Goal: Transaction & Acquisition: Purchase product/service

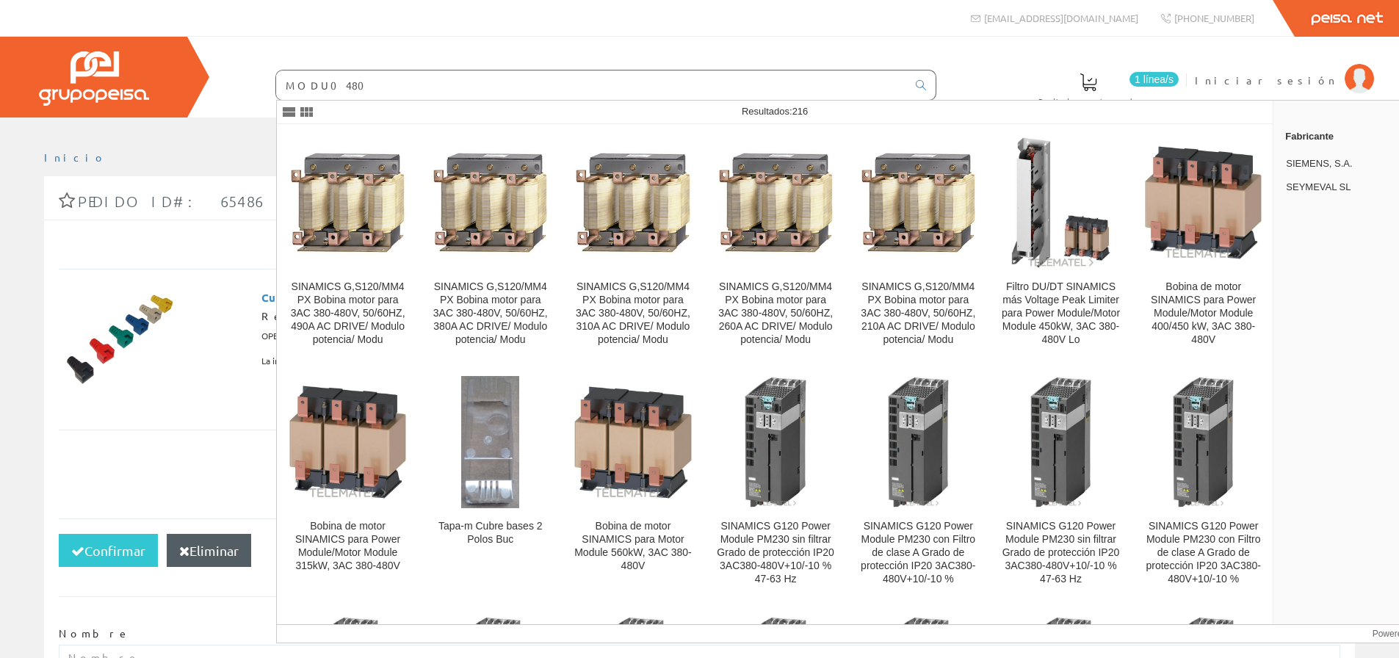
type input "MODU0480"
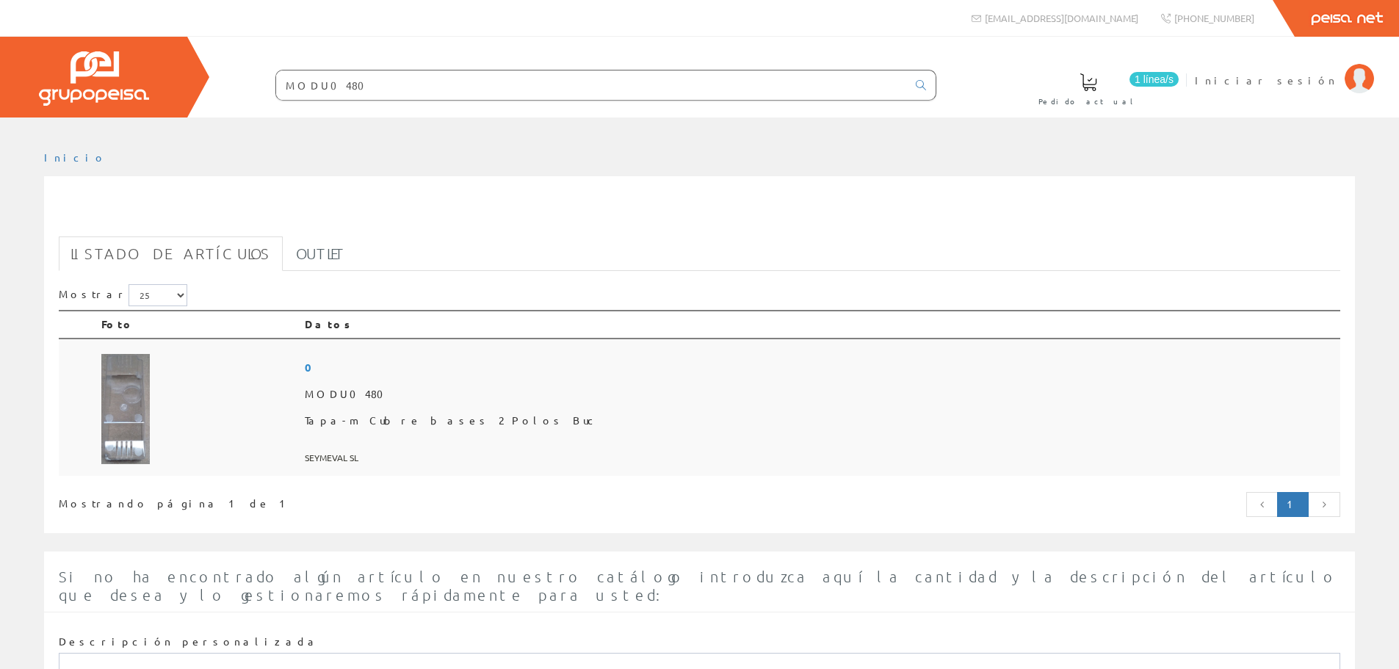
click at [466, 398] on span "MODU0480" at bounding box center [820, 394] width 1030 height 26
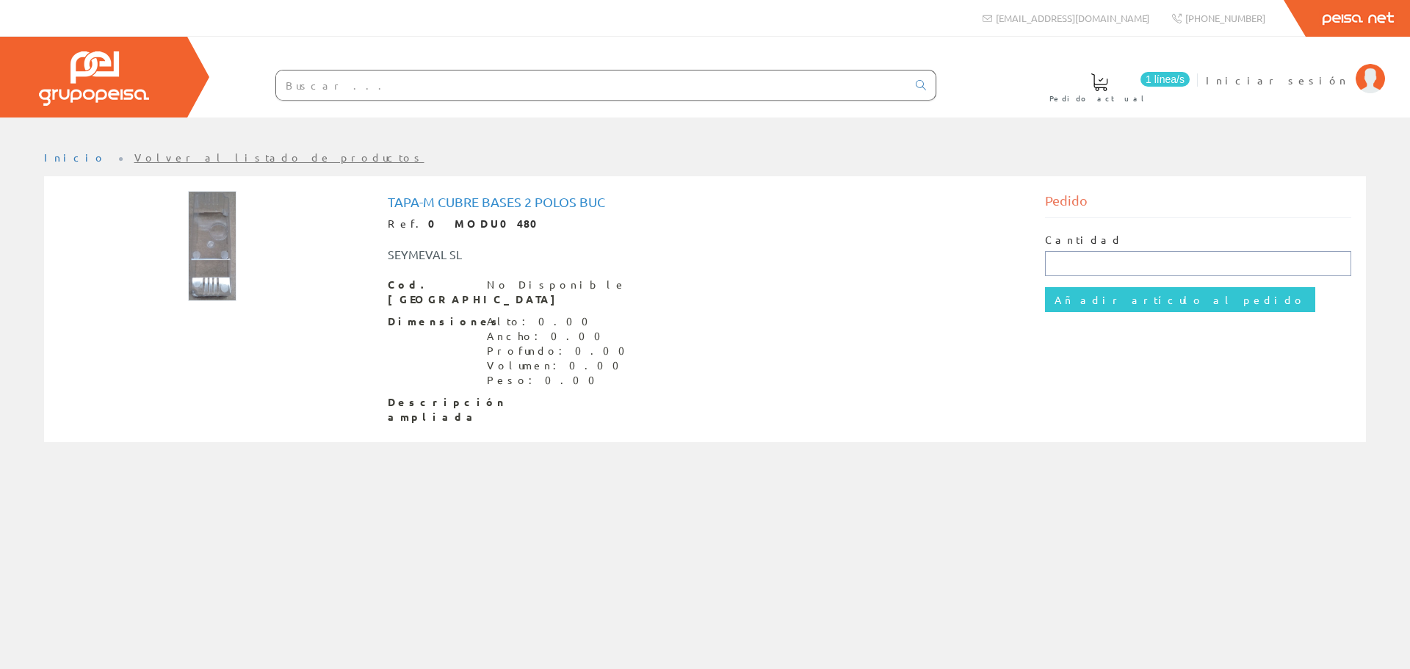
click at [1066, 254] on input "text" at bounding box center [1198, 263] width 307 height 25
type input "1"
click at [1112, 303] on input "Añadir artículo al pedido" at bounding box center [1180, 299] width 270 height 25
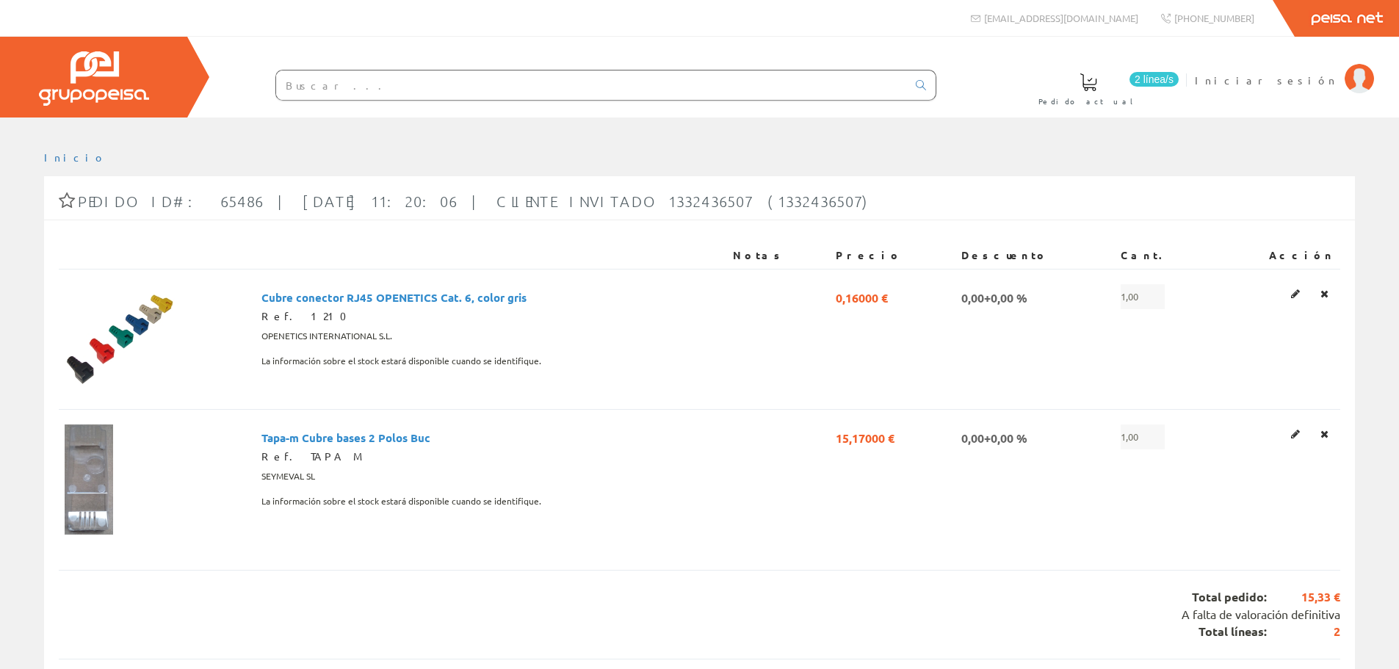
click at [465, 91] on input "text" at bounding box center [591, 85] width 631 height 29
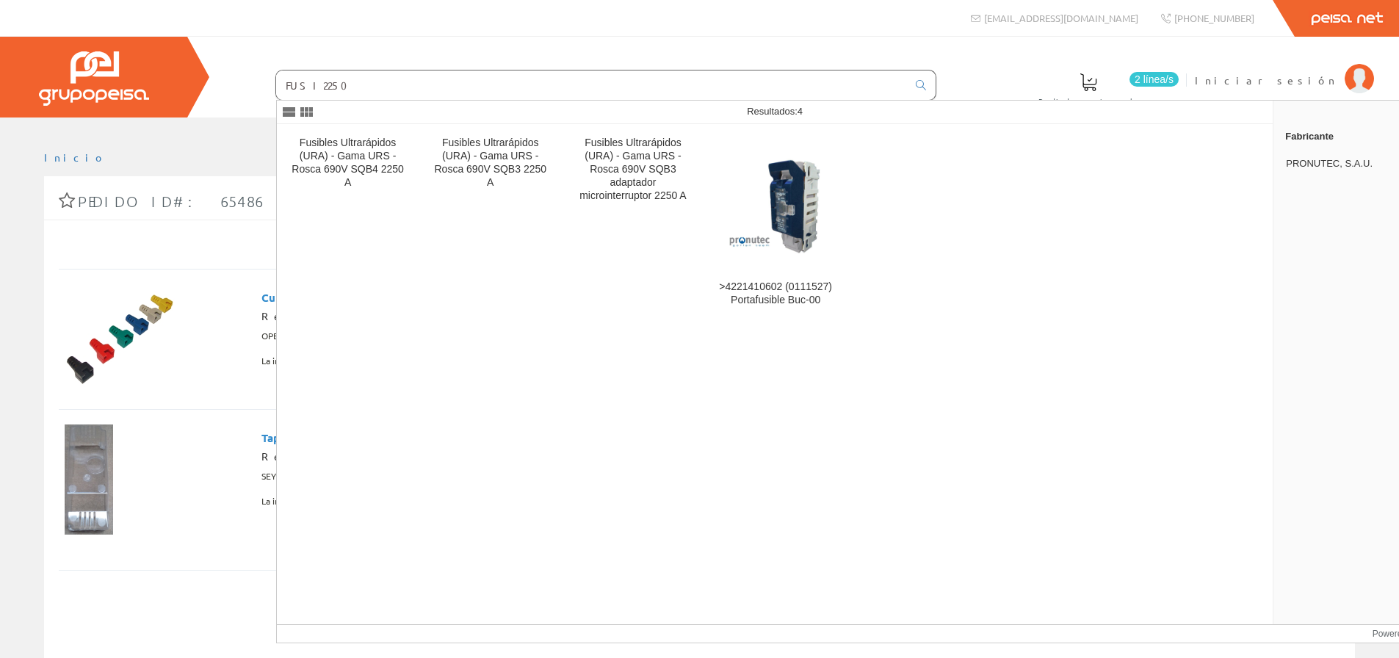
type input "FUSI2250"
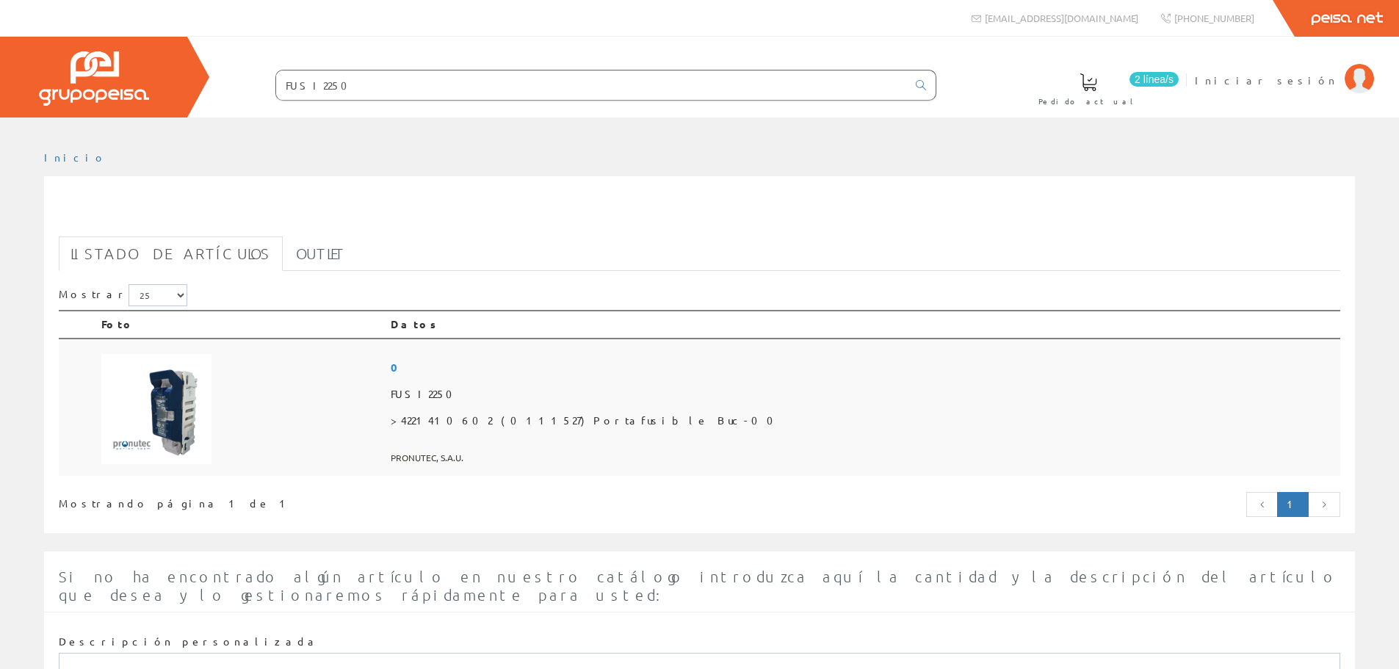
click at [555, 390] on span "FUSI2250" at bounding box center [863, 394] width 944 height 26
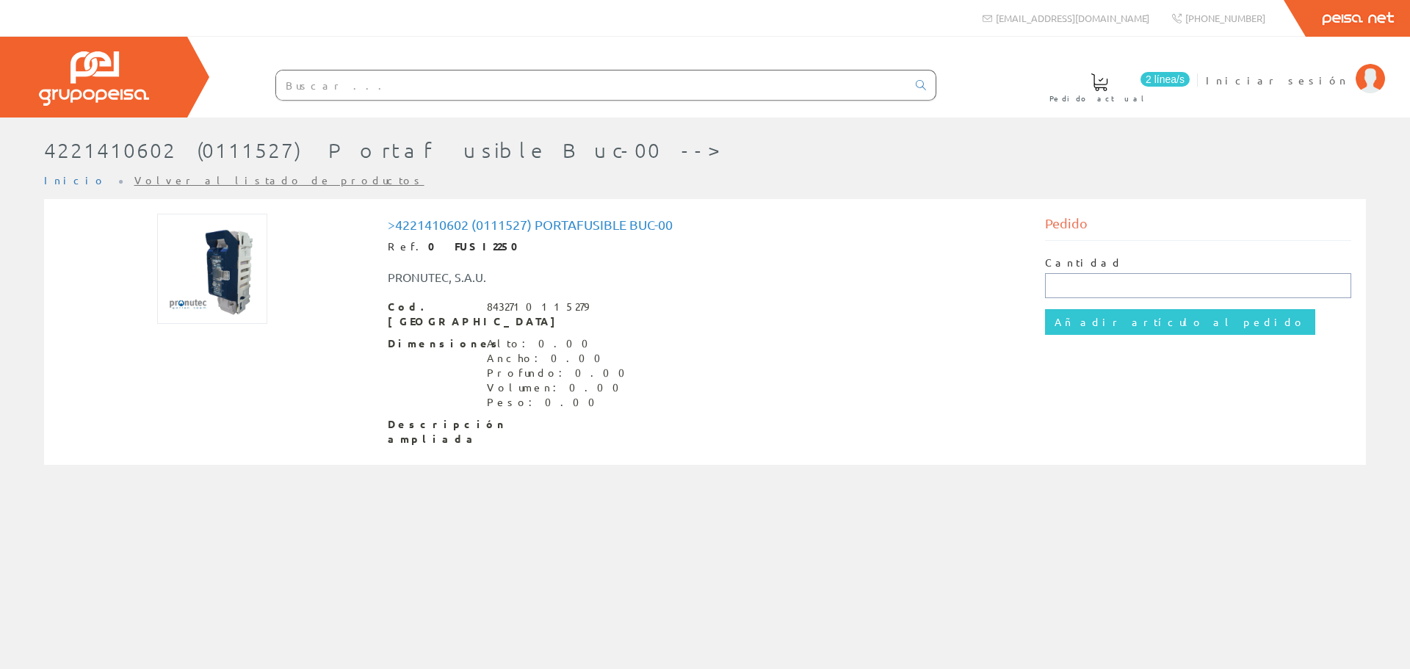
click at [1080, 292] on input "text" at bounding box center [1198, 285] width 307 height 25
type input "1"
click at [1076, 334] on input "Añadir artículo al pedido" at bounding box center [1180, 321] width 270 height 25
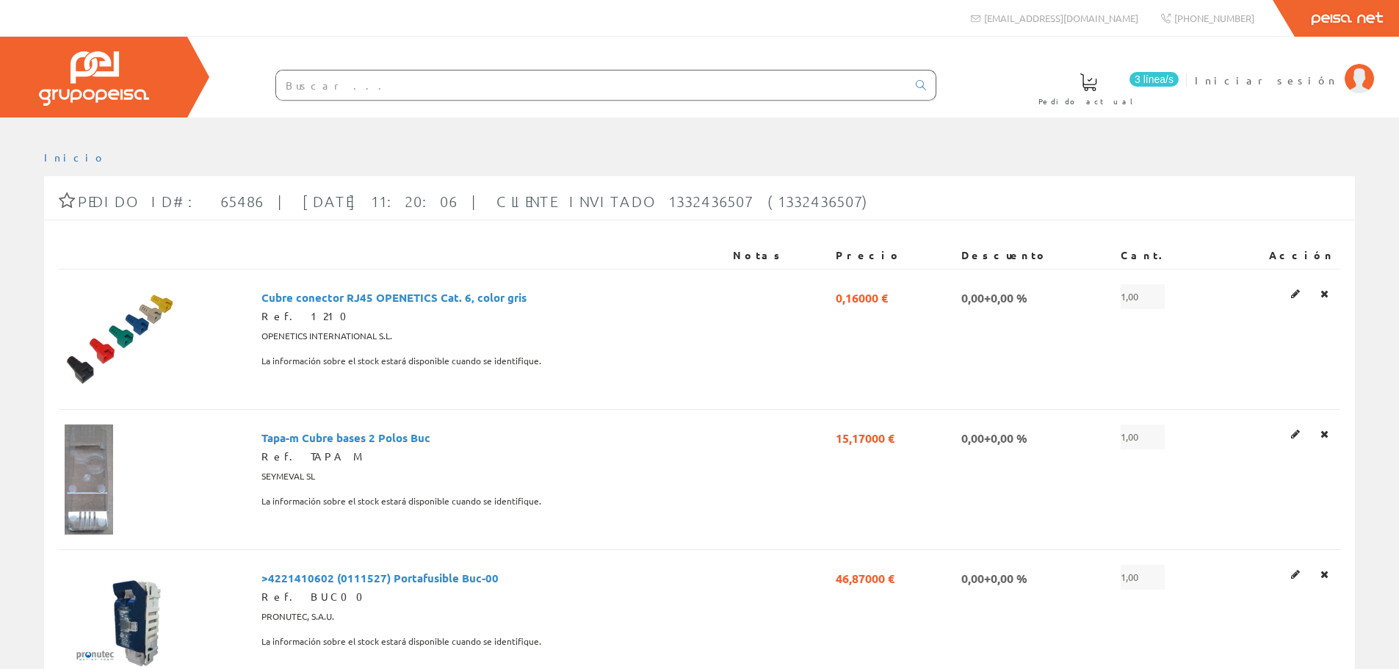
click at [590, 92] on input "text" at bounding box center [591, 85] width 631 height 29
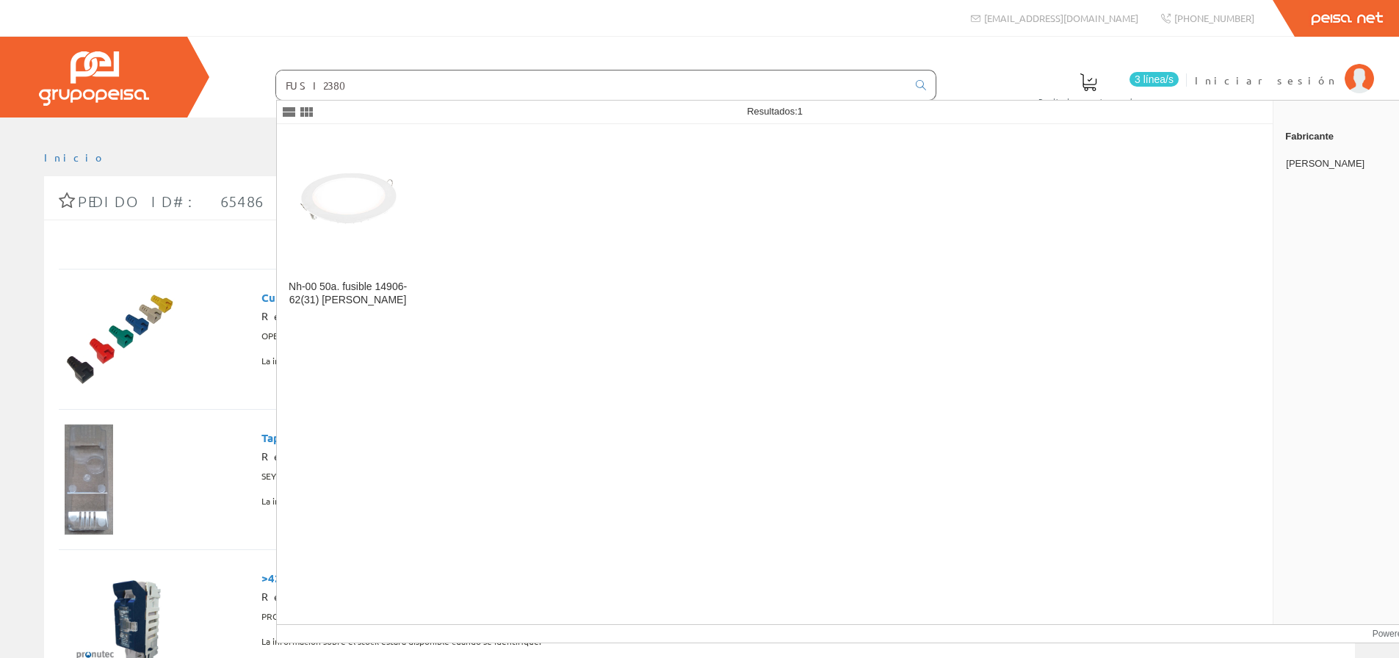
type input "FUSI2380"
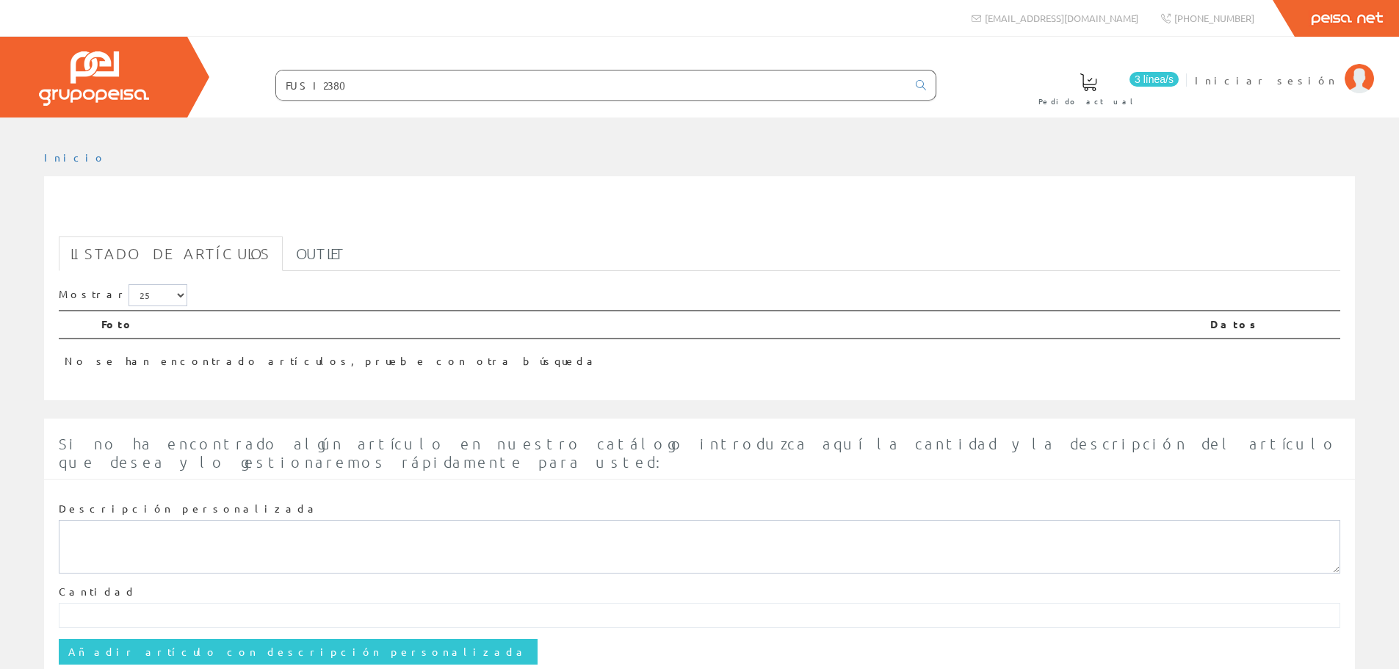
click at [352, 215] on h1 "FUSI2380" at bounding box center [700, 214] width 1282 height 29
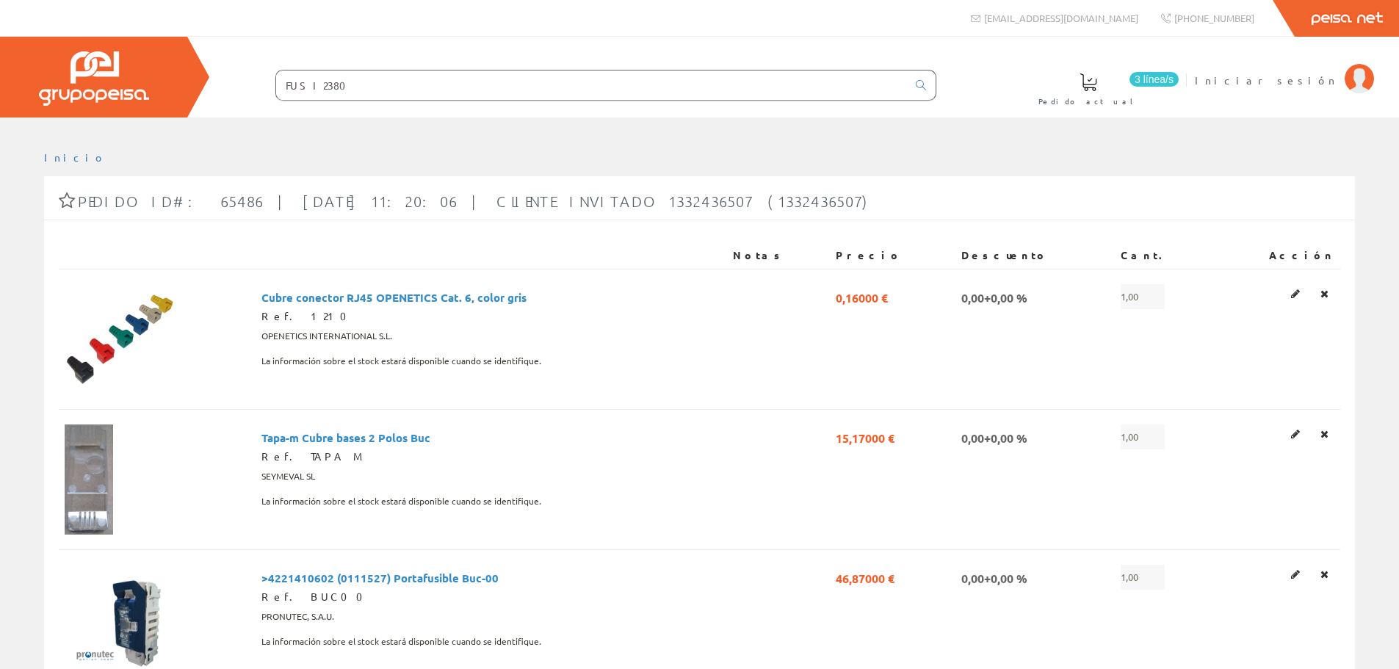
click at [365, 87] on input "FUSI2380" at bounding box center [591, 85] width 631 height 29
